Goal: Task Accomplishment & Management: Manage account settings

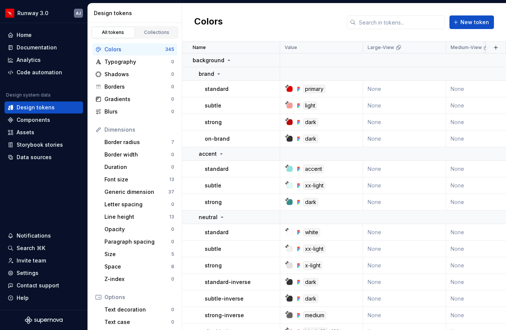
click at [263, 22] on div "Colors New token" at bounding box center [344, 22] width 324 height 38
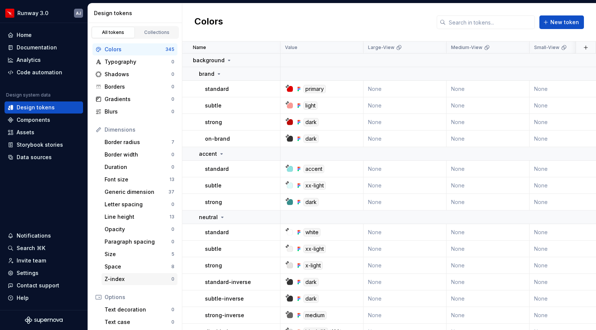
click at [148, 279] on div "Z-index" at bounding box center [138, 279] width 67 height 8
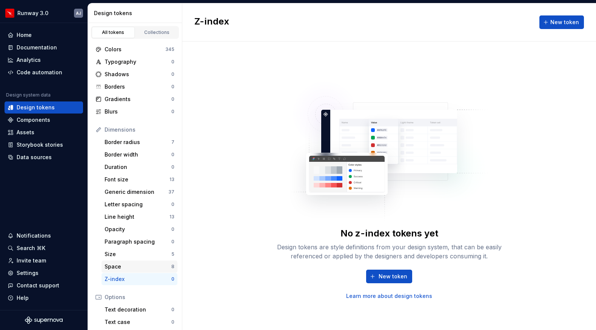
click at [143, 265] on div "Space" at bounding box center [138, 267] width 67 height 8
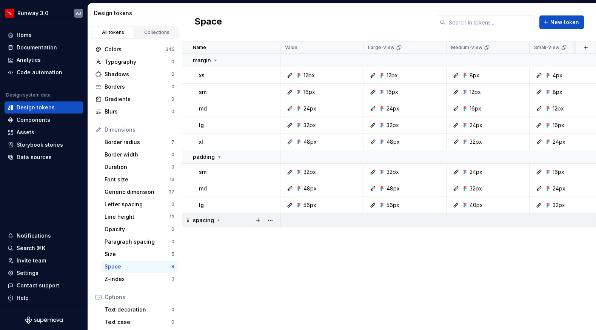
click at [217, 219] on icon at bounding box center [218, 220] width 6 height 6
click at [271, 220] on button "button" at bounding box center [270, 220] width 11 height 11
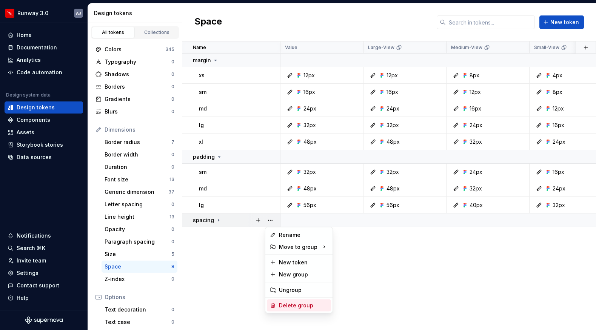
click at [298, 303] on div "Delete group" at bounding box center [303, 306] width 49 height 8
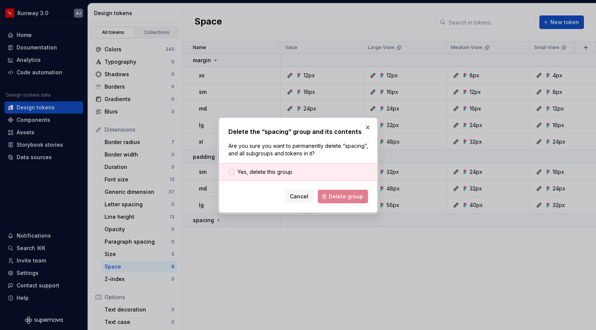
click at [252, 171] on span "Yes, delete this group." at bounding box center [265, 172] width 56 height 8
click at [339, 198] on span "Delete group" at bounding box center [346, 197] width 34 height 8
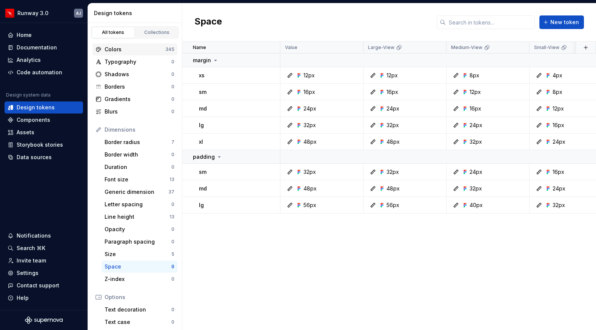
click at [164, 51] on div "Colors" at bounding box center [135, 50] width 61 height 8
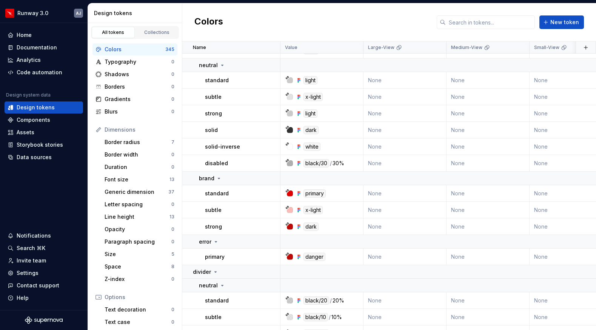
scroll to position [6593, 0]
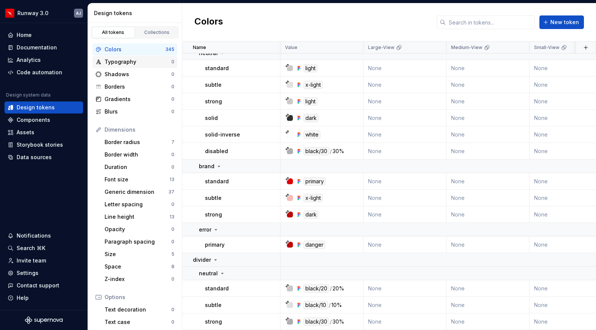
click at [118, 63] on div "Typography" at bounding box center [138, 62] width 67 height 8
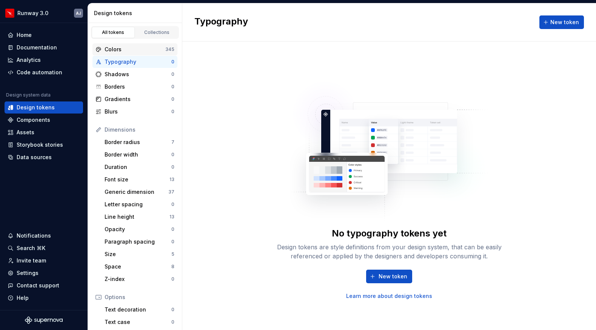
click at [152, 51] on div "Colors" at bounding box center [135, 50] width 61 height 8
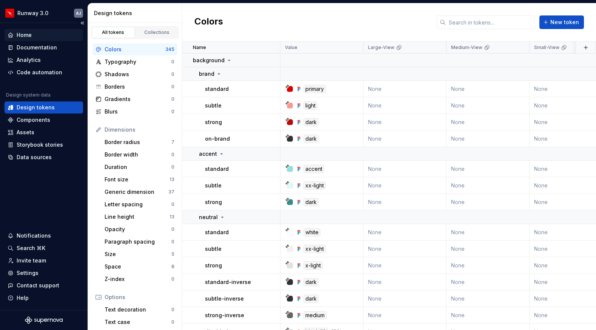
click at [28, 35] on div "Home" at bounding box center [24, 35] width 15 height 8
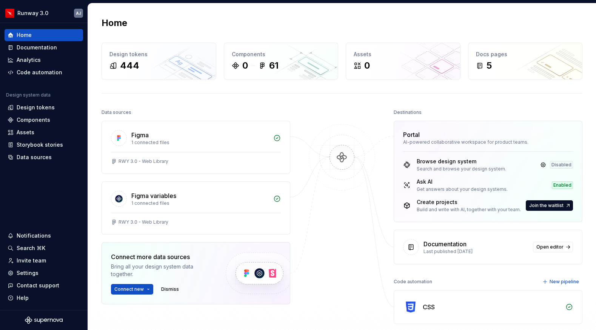
click at [248, 14] on div "Home Design tokens 444 Components 0 61 Assets 0 Docs pages 5 Data sources Figma…" at bounding box center [342, 194] width 508 height 383
click at [271, 61] on div "61" at bounding box center [273, 66] width 9 height 12
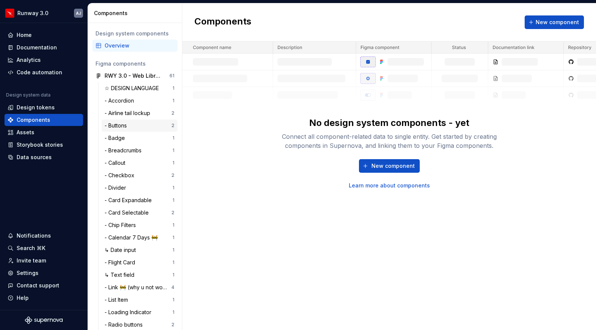
click at [120, 129] on div "- Buttons" at bounding box center [117, 126] width 25 height 8
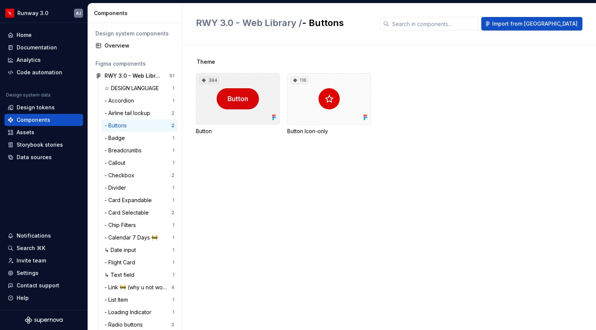
click at [240, 117] on div "384" at bounding box center [238, 98] width 84 height 51
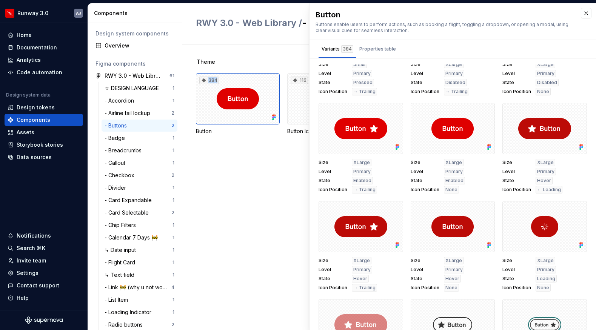
scroll to position [1084, 0]
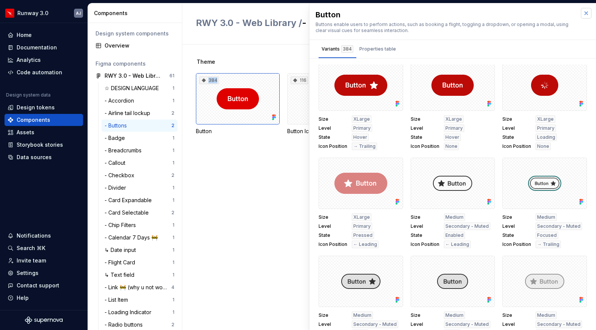
click at [506, 17] on button "button" at bounding box center [586, 13] width 11 height 11
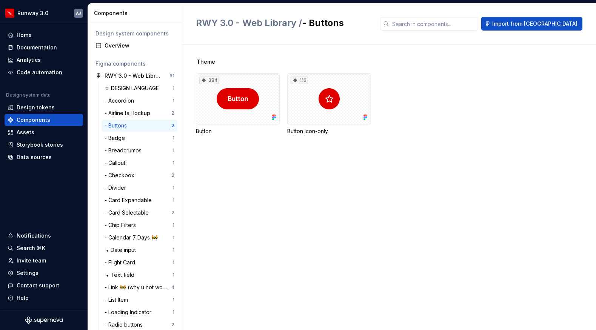
click at [448, 128] on div "384 Button 116 Button Icon-only" at bounding box center [396, 104] width 400 height 62
